Goal: Find specific page/section: Find specific page/section

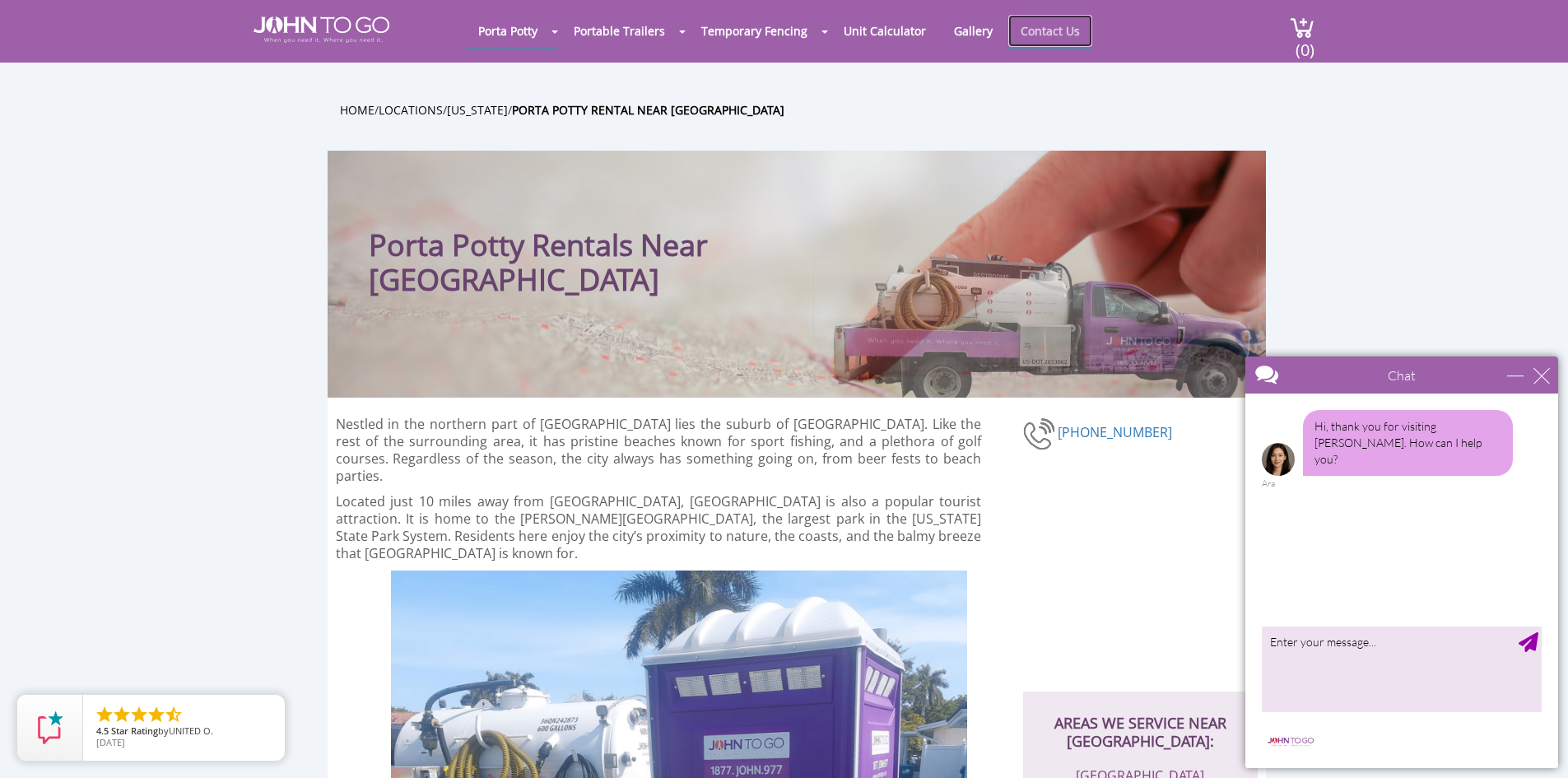
click at [1069, 27] on link "Contact Us" at bounding box center [1051, 30] width 84 height 32
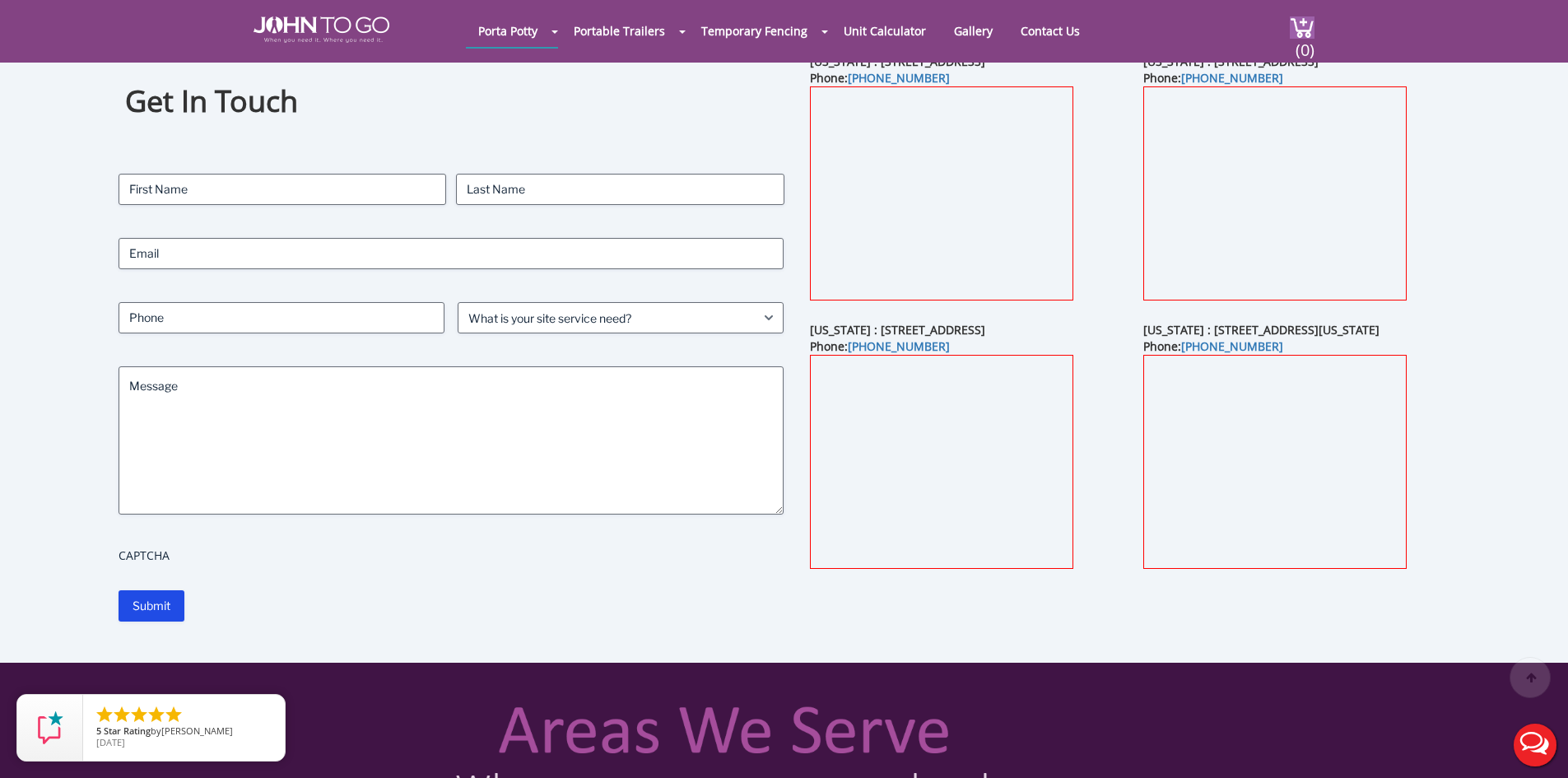
scroll to position [329, 0]
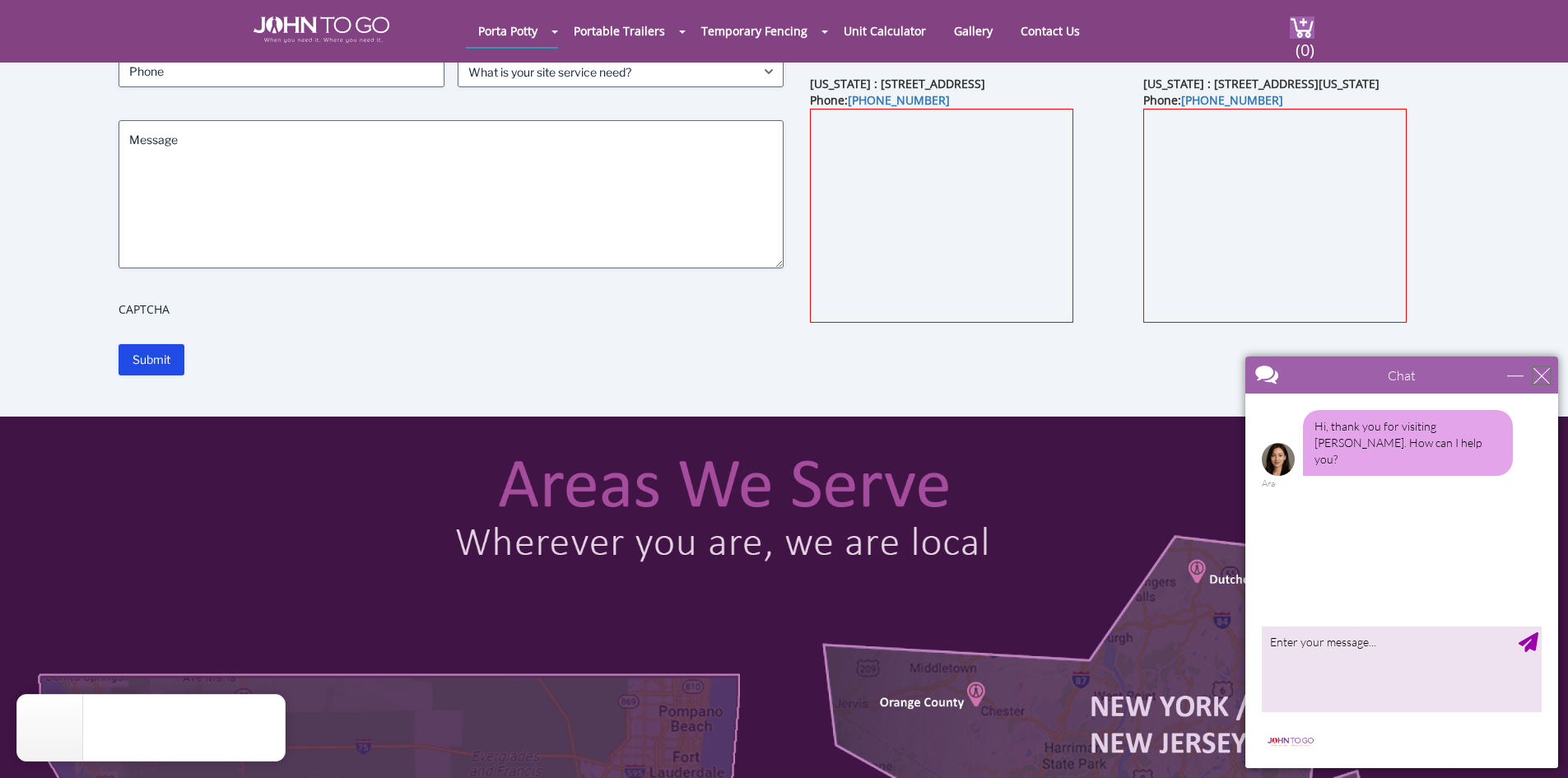
click at [1542, 375] on div "close" at bounding box center [1542, 375] width 17 height 17
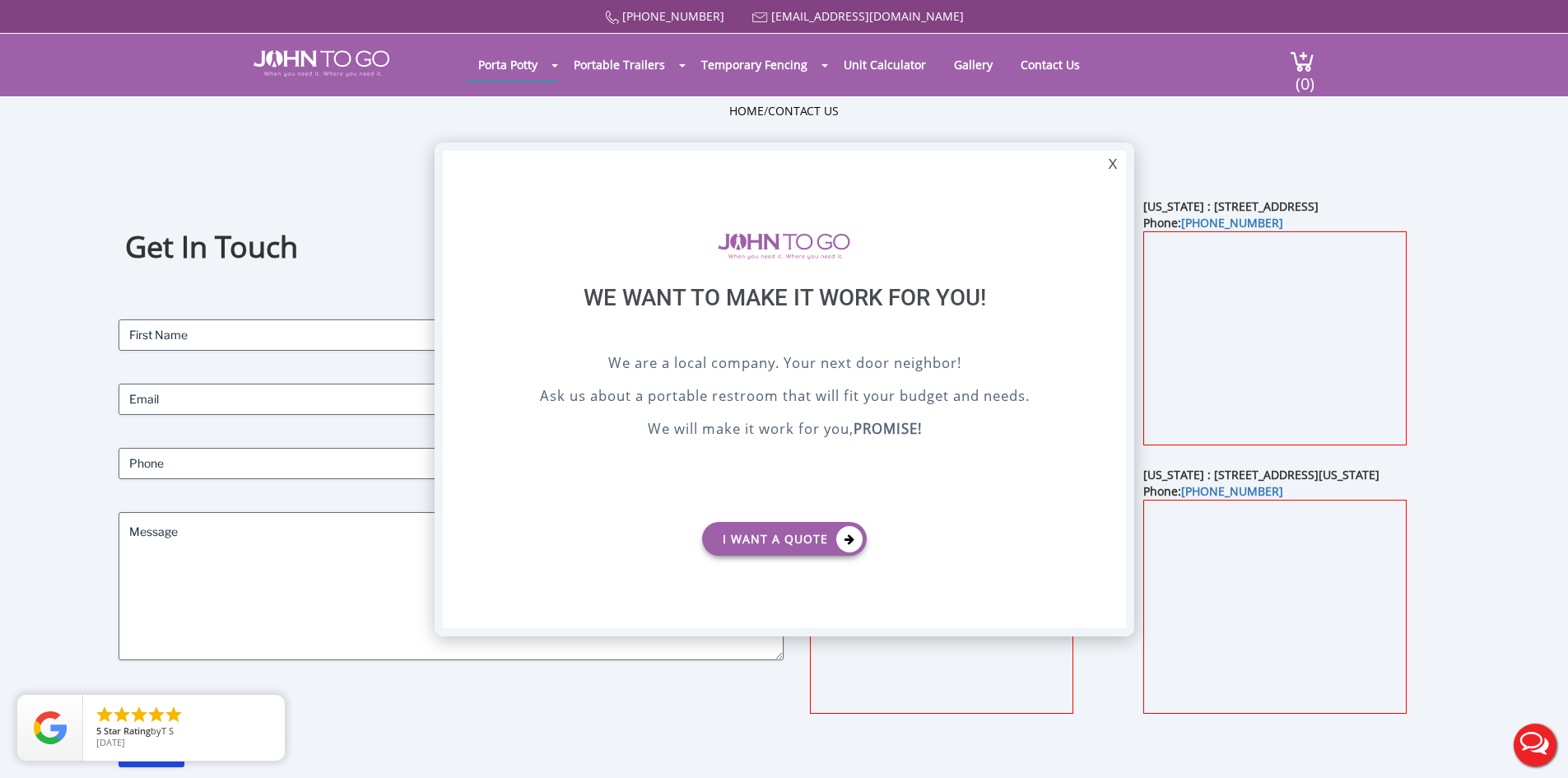
scroll to position [0, 0]
click at [1112, 169] on div "X" at bounding box center [1113, 165] width 25 height 28
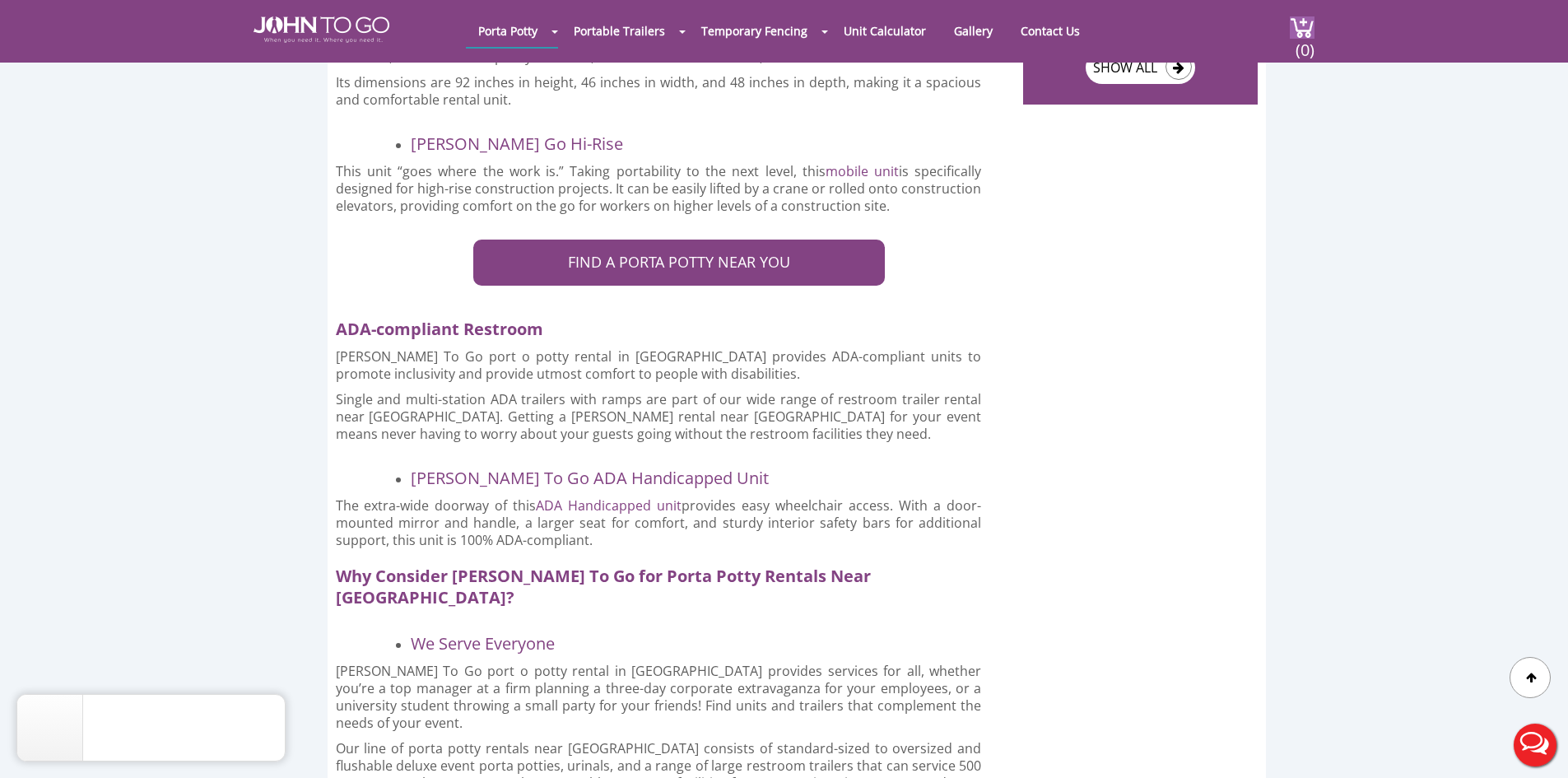
scroll to position [2553, 0]
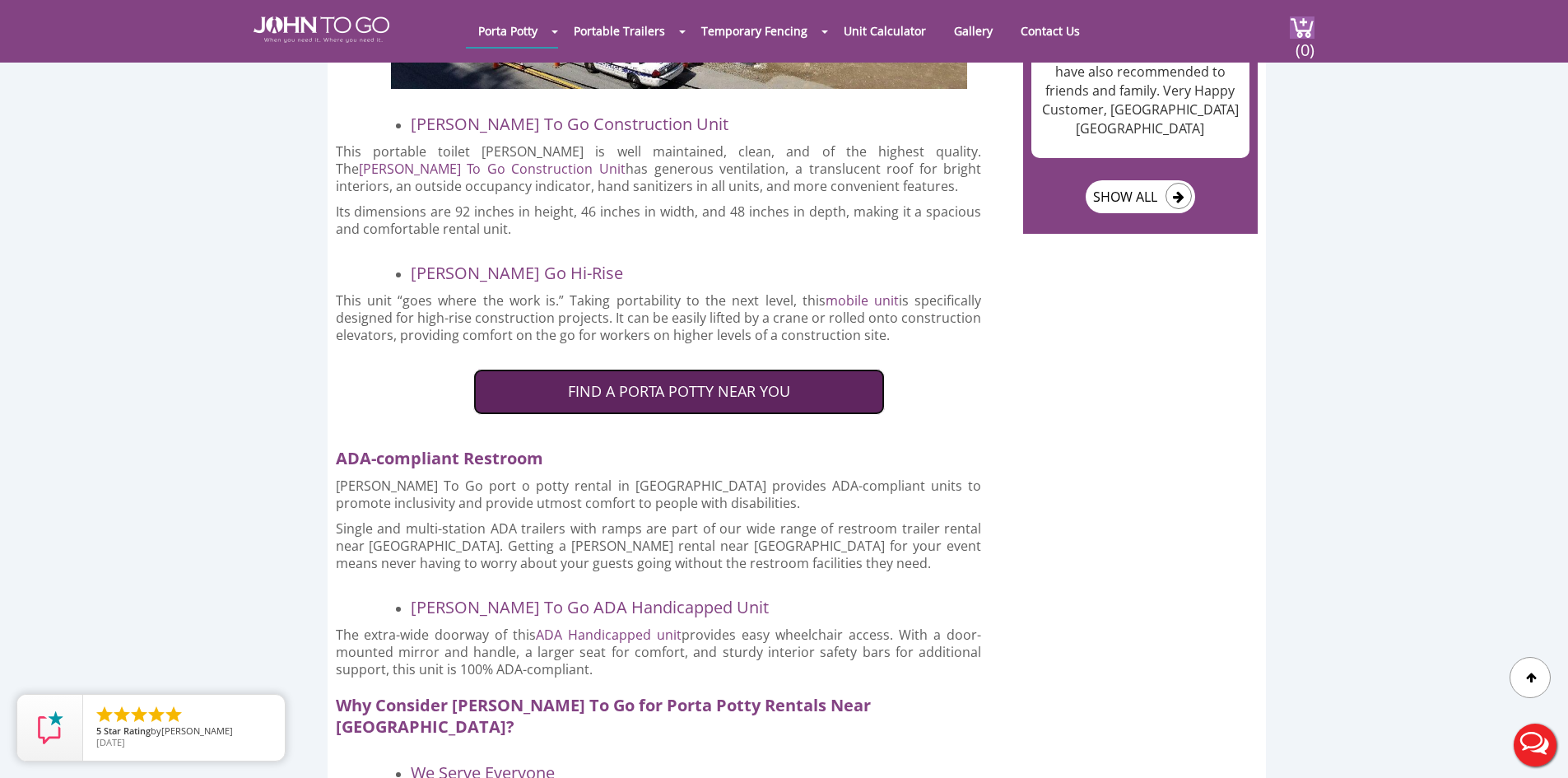
click at [713, 369] on link "FIND A PORTA POTTY NEAR YOU" at bounding box center [679, 392] width 411 height 46
